Goal: Information Seeking & Learning: Learn about a topic

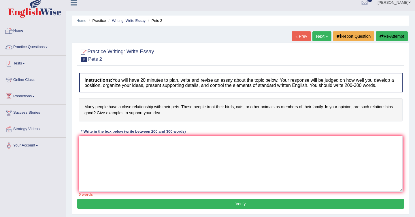
click at [34, 52] on link "Practice Questions" at bounding box center [33, 46] width 66 height 14
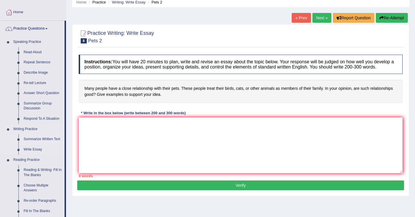
scroll to position [31, 0]
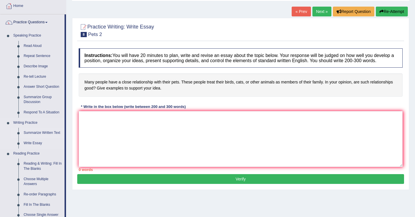
click at [48, 134] on link "Summarize Written Text" at bounding box center [43, 133] width 44 height 10
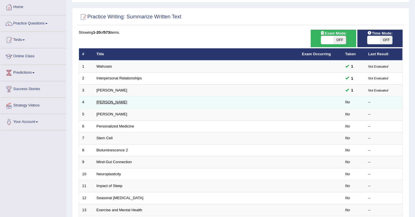
click at [108, 103] on link "Jonas Salk" at bounding box center [112, 102] width 31 height 4
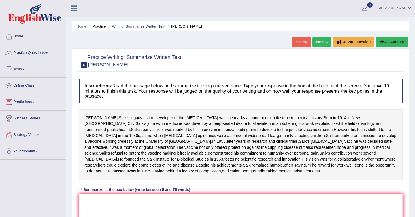
scroll to position [14, 0]
